Goal: Navigation & Orientation: Find specific page/section

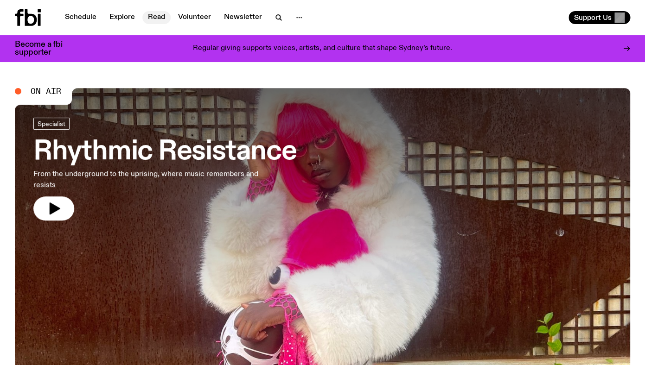
click at [168, 16] on link "Read" at bounding box center [156, 17] width 28 height 13
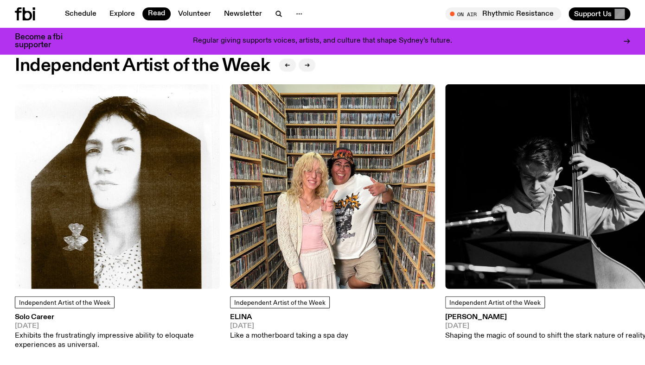
scroll to position [757, 0]
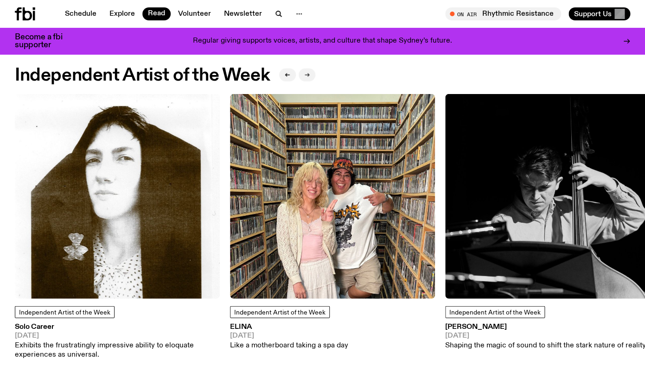
click at [311, 78] on button "button" at bounding box center [307, 75] width 17 height 13
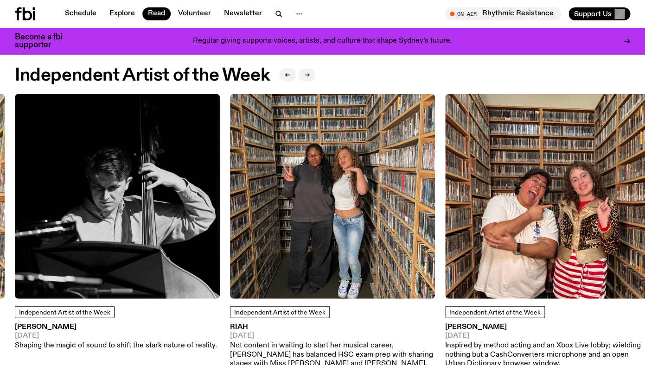
click at [310, 77] on icon "button" at bounding box center [307, 75] width 6 height 6
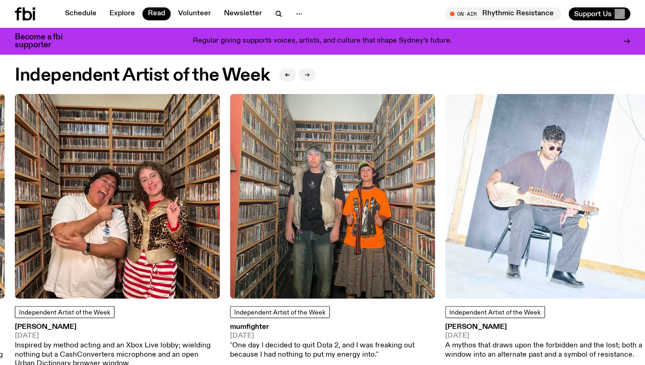
click at [310, 77] on icon "button" at bounding box center [307, 75] width 6 height 6
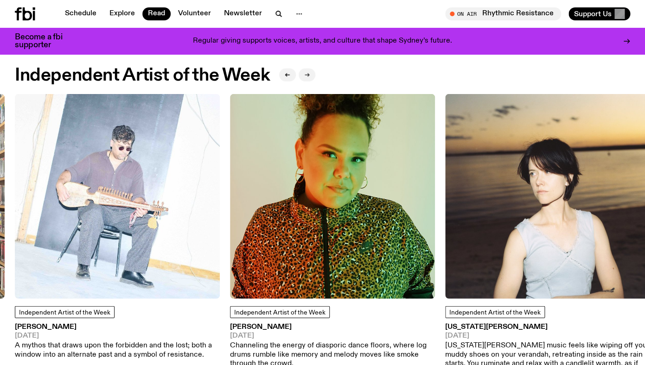
click at [310, 77] on icon "button" at bounding box center [307, 75] width 6 height 6
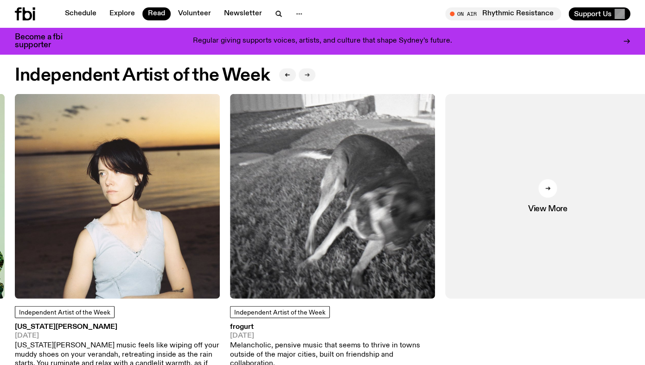
click at [310, 77] on icon "button" at bounding box center [307, 75] width 6 height 6
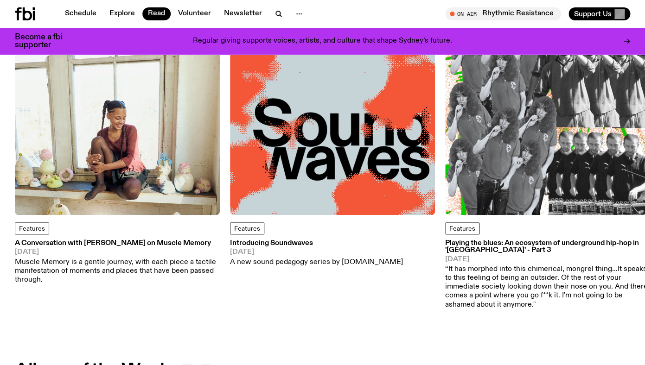
scroll to position [58, 0]
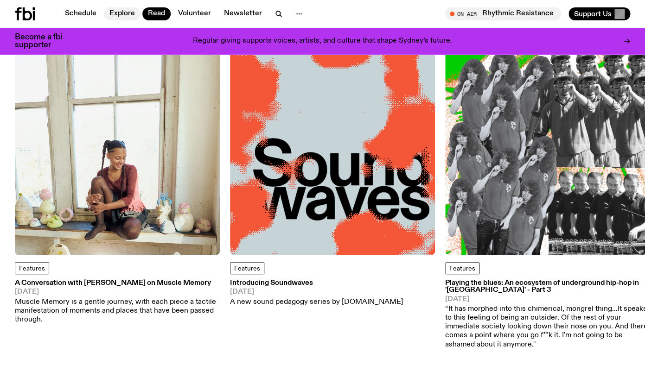
click at [119, 14] on link "Explore" at bounding box center [122, 13] width 37 height 13
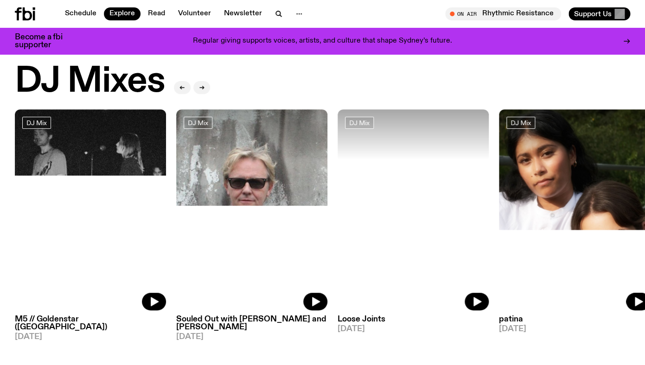
scroll to position [20, 0]
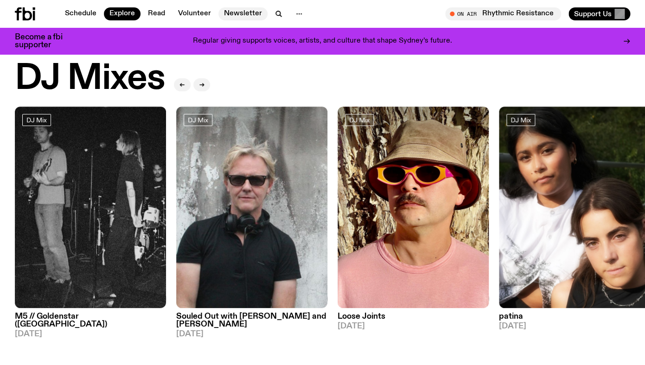
click at [253, 13] on link "Newsletter" at bounding box center [242, 13] width 49 height 13
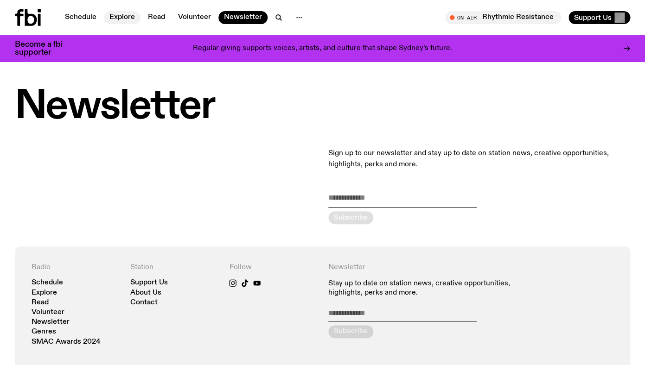
click at [128, 18] on link "Explore" at bounding box center [122, 17] width 37 height 13
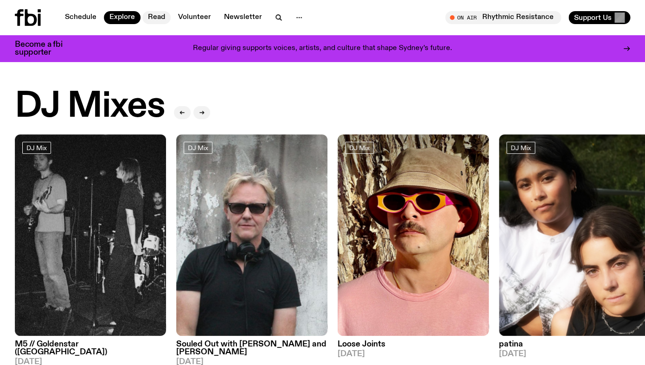
click at [152, 19] on link "Read" at bounding box center [156, 17] width 28 height 13
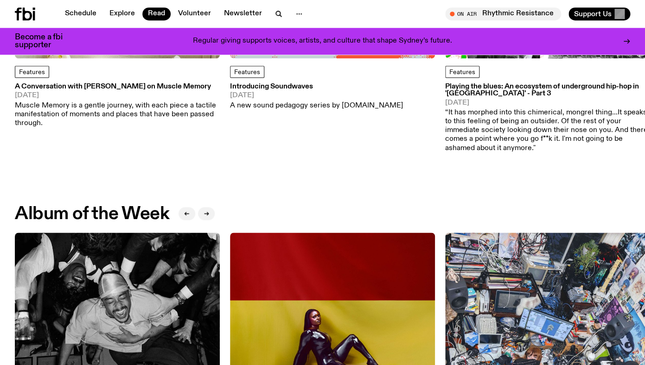
scroll to position [256, 0]
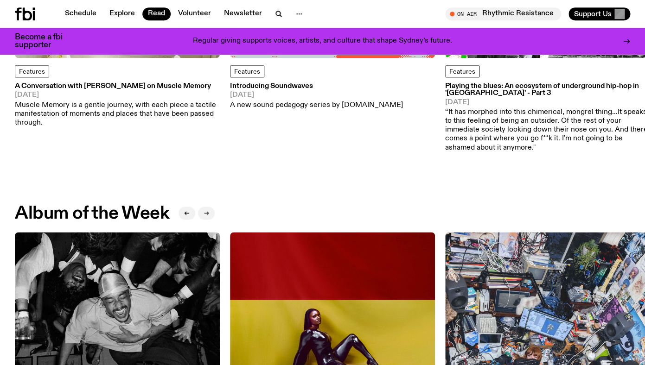
click at [209, 214] on icon "button" at bounding box center [207, 214] width 6 height 6
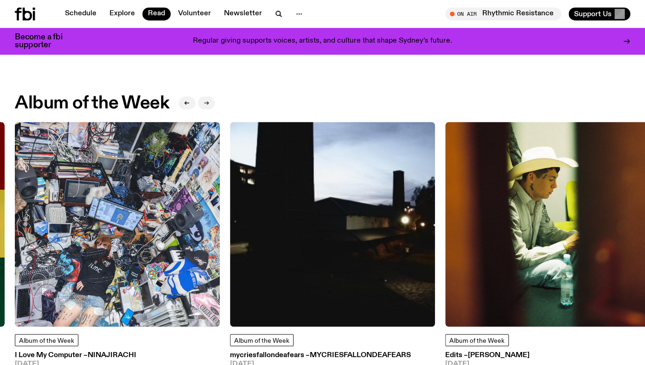
scroll to position [357, 0]
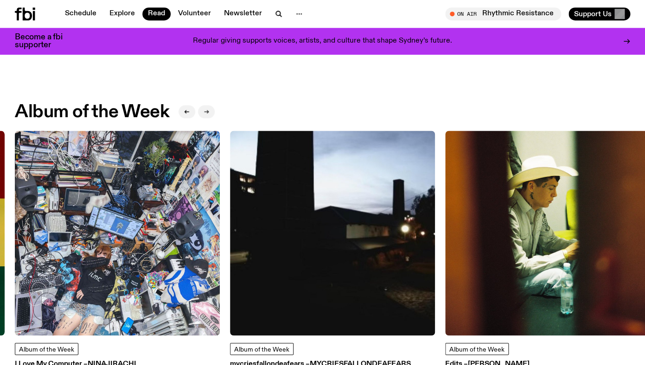
click at [204, 115] on button "button" at bounding box center [206, 111] width 17 height 13
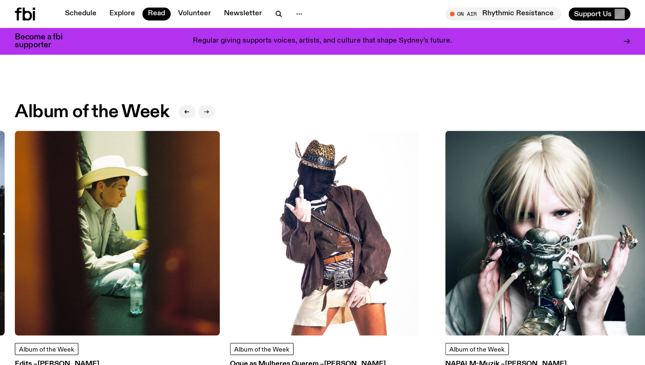
click at [205, 115] on button "button" at bounding box center [206, 111] width 17 height 13
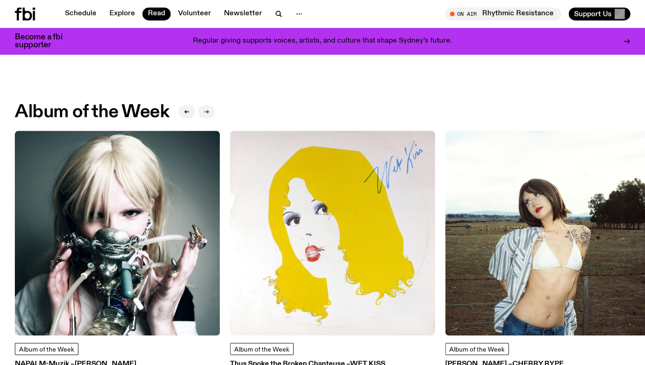
click at [205, 115] on button "button" at bounding box center [206, 111] width 17 height 13
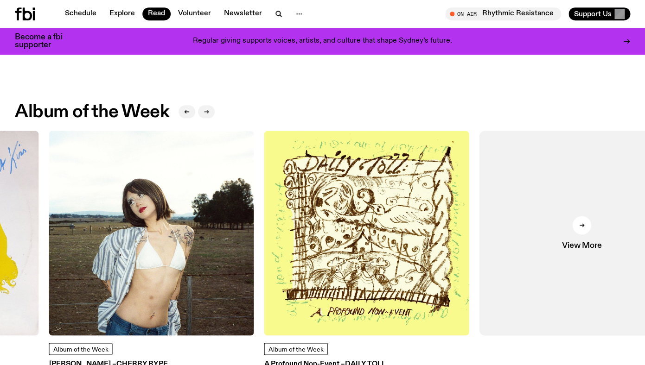
click at [205, 115] on button "button" at bounding box center [206, 111] width 17 height 13
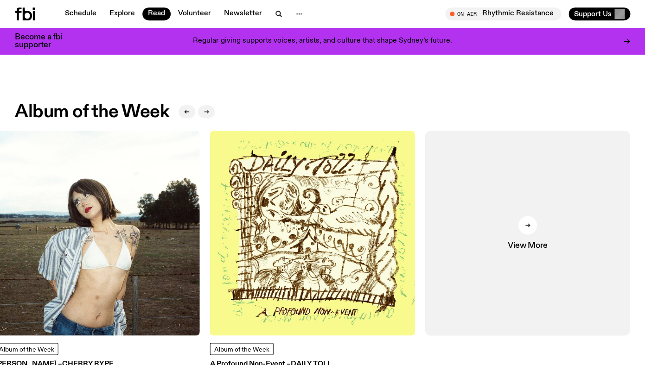
click at [205, 115] on button "button" at bounding box center [206, 111] width 17 height 13
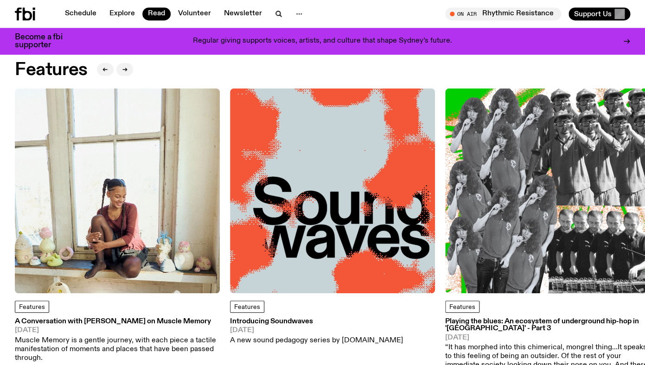
scroll to position [6, 0]
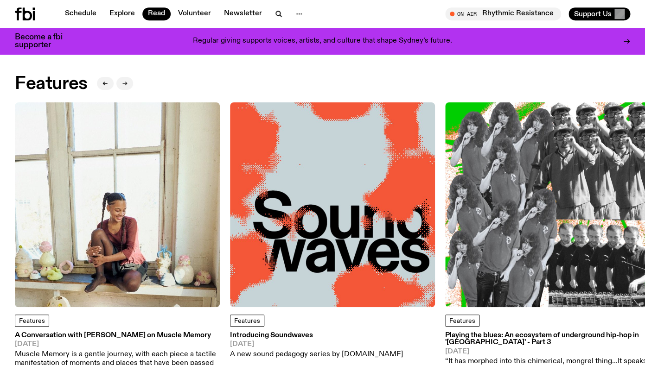
click at [128, 78] on button "button" at bounding box center [124, 83] width 17 height 13
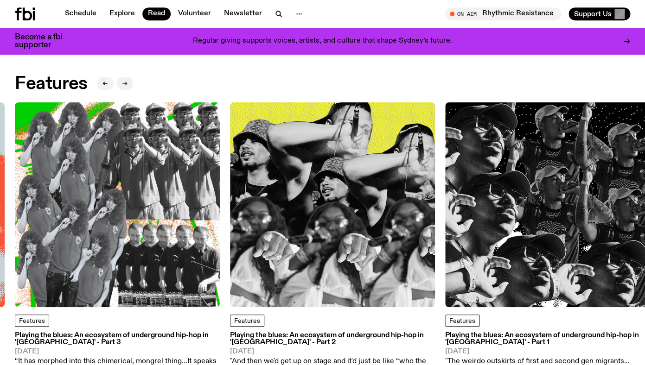
click at [128, 78] on button "button" at bounding box center [124, 83] width 17 height 13
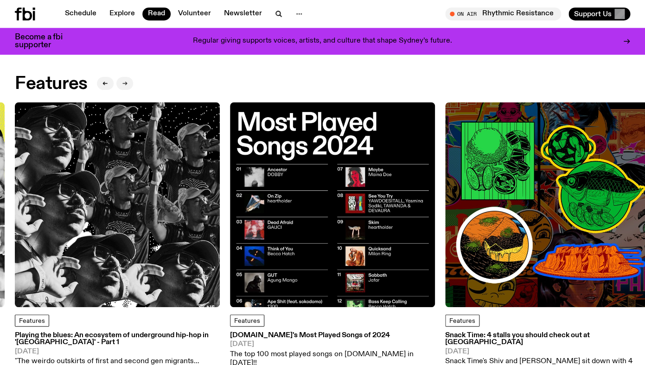
click at [128, 78] on button "button" at bounding box center [124, 83] width 17 height 13
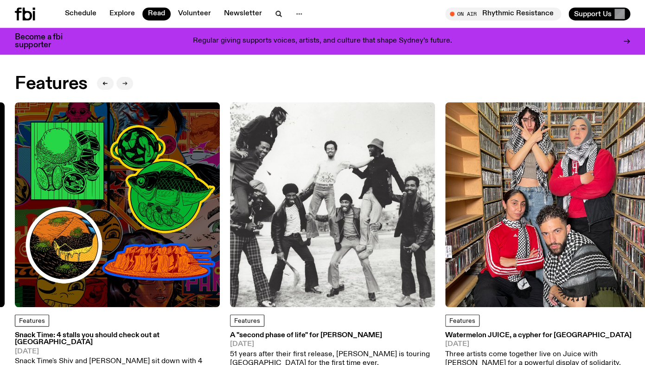
click at [128, 78] on button "button" at bounding box center [124, 83] width 17 height 13
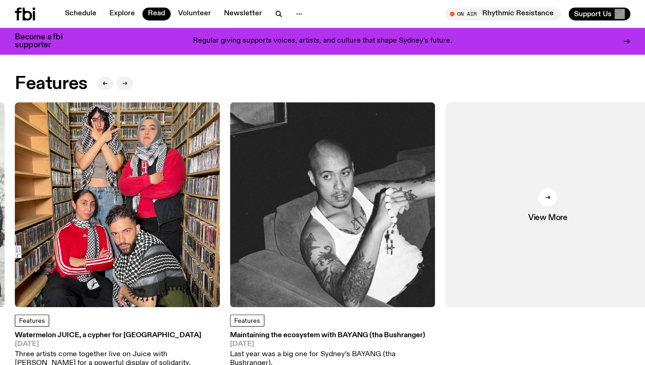
click at [128, 78] on button "button" at bounding box center [124, 83] width 17 height 13
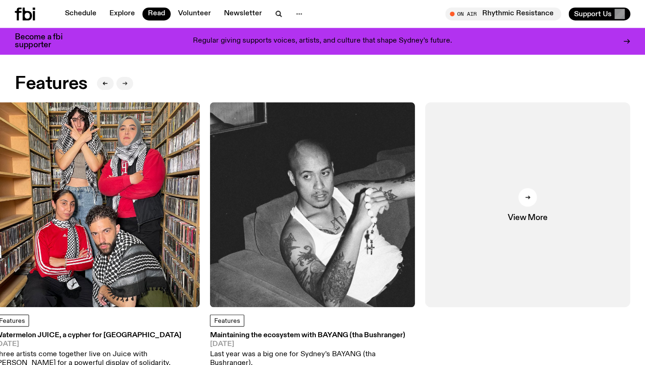
click at [128, 78] on button "button" at bounding box center [124, 83] width 17 height 13
click at [487, 165] on link "View More" at bounding box center [527, 204] width 205 height 205
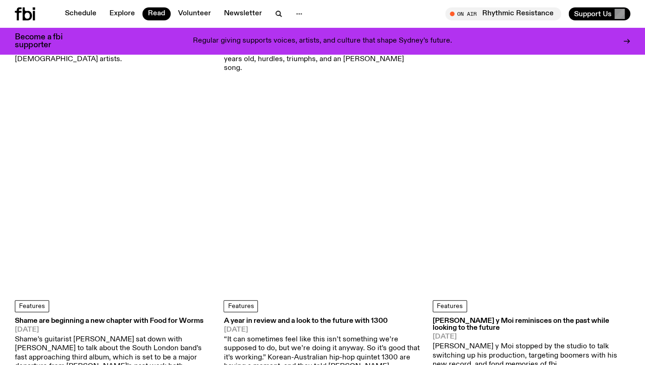
scroll to position [2503, 0]
